Goal: Information Seeking & Learning: Learn about a topic

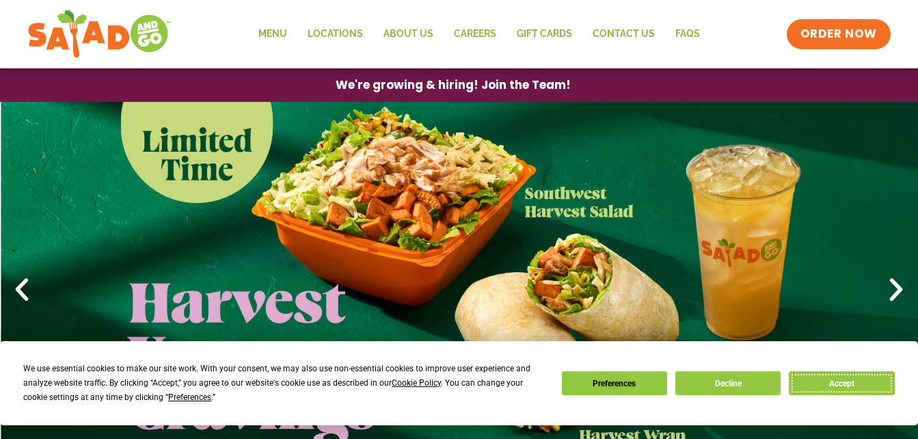
click at [832, 387] on button "Accept" at bounding box center [841, 383] width 105 height 24
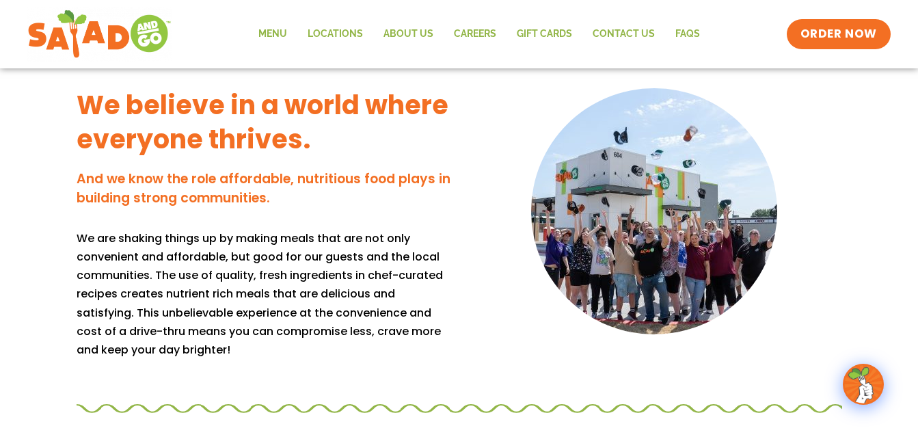
scroll to position [1535, 0]
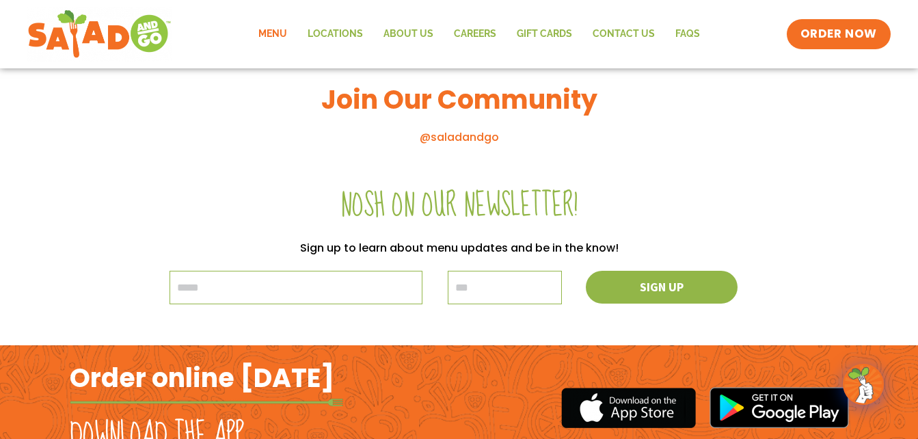
click at [278, 38] on link "Menu" at bounding box center [272, 33] width 49 height 31
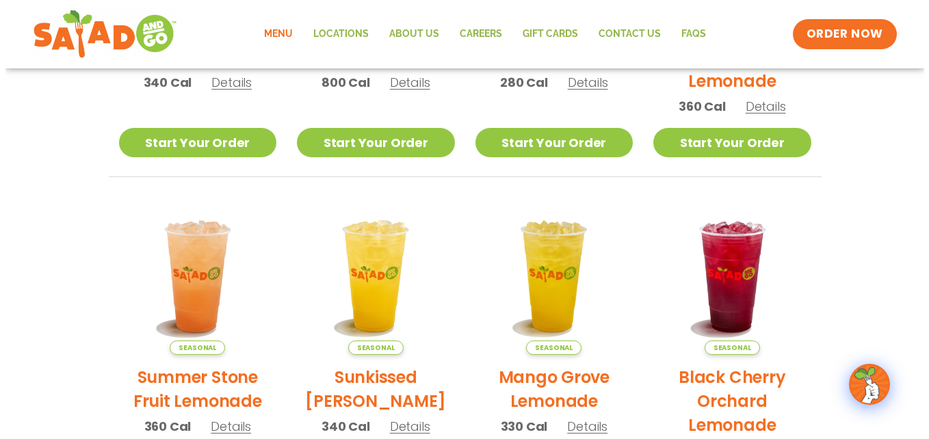
scroll to position [150, 0]
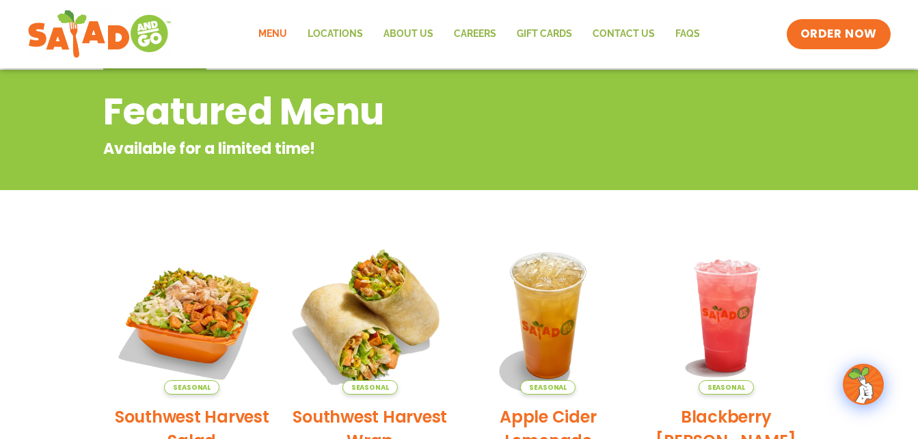
click at [401, 322] on img at bounding box center [370, 315] width 185 height 185
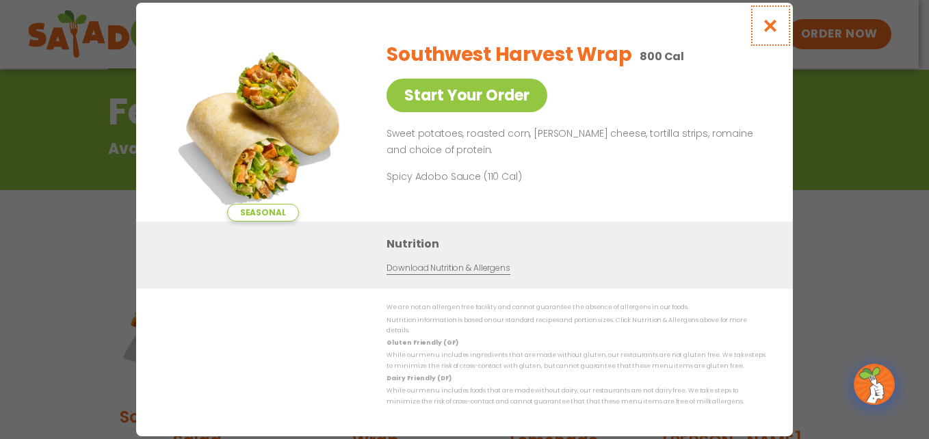
click at [765, 31] on icon "Close modal" at bounding box center [770, 25] width 17 height 14
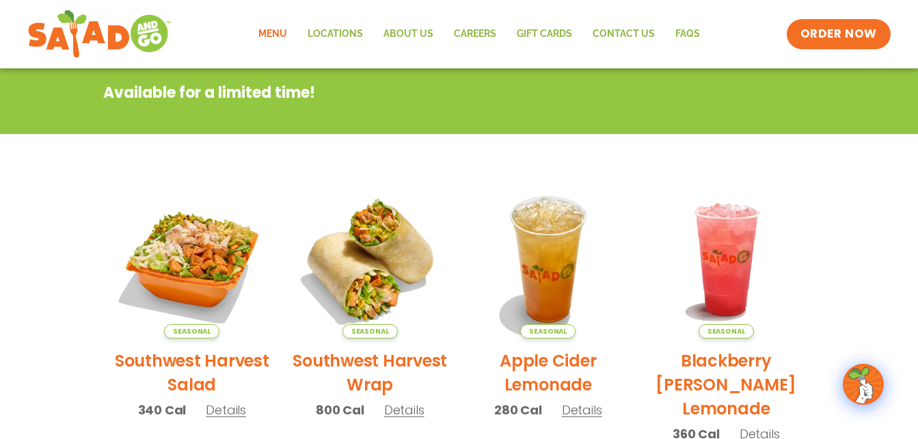
scroll to position [220, 0]
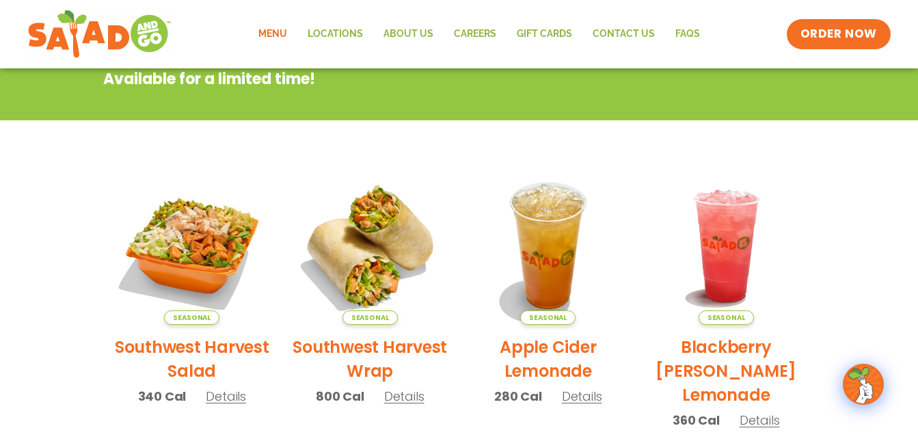
click at [273, 31] on link "Menu" at bounding box center [272, 33] width 49 height 31
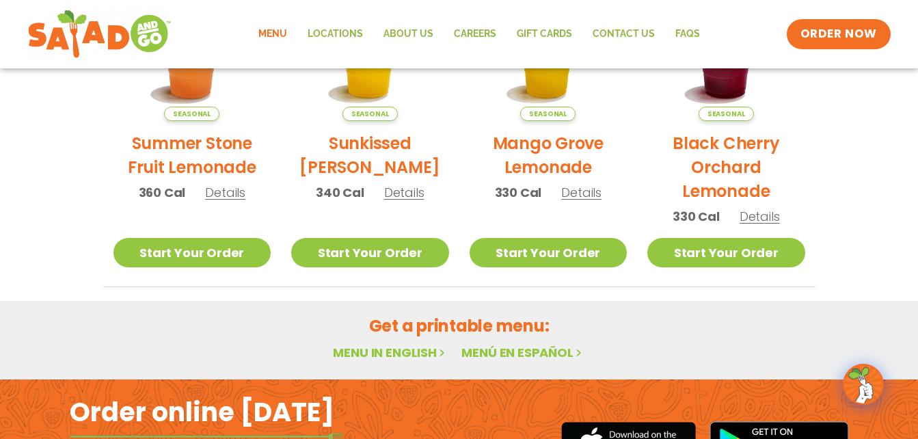
scroll to position [917, 0]
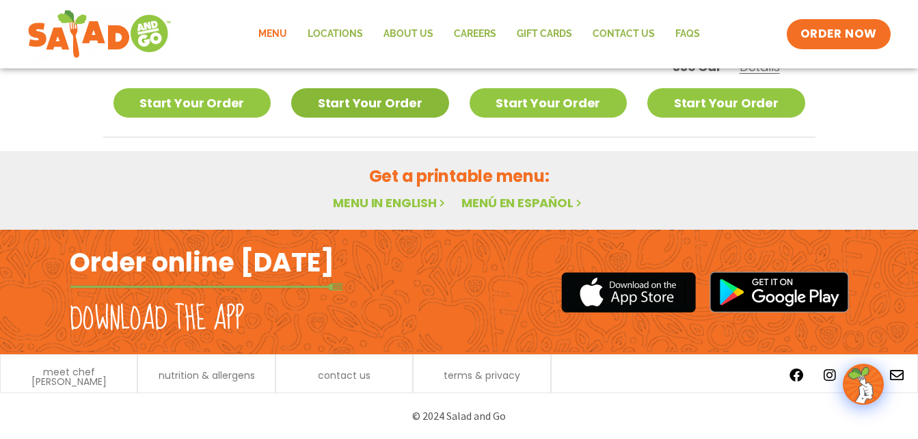
click at [356, 97] on link "Start Your Order" at bounding box center [370, 102] width 158 height 29
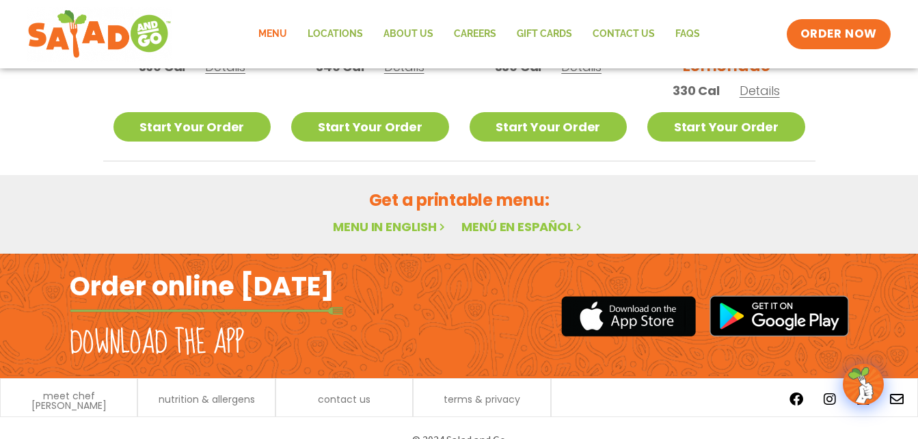
scroll to position [917, 0]
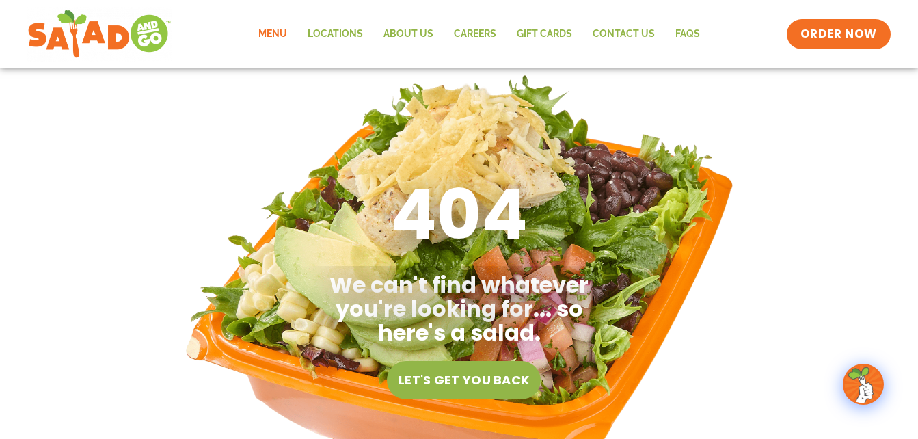
click at [269, 44] on link "Menu" at bounding box center [272, 33] width 49 height 31
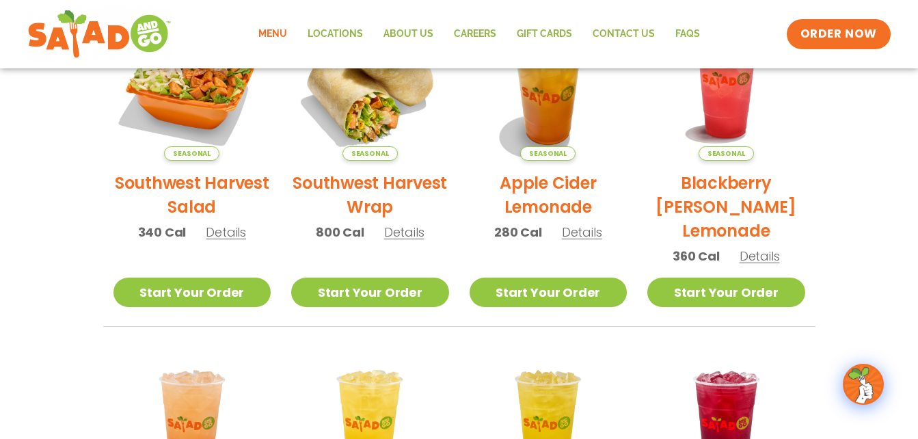
scroll to position [767, 0]
